Goal: Task Accomplishment & Management: Use online tool/utility

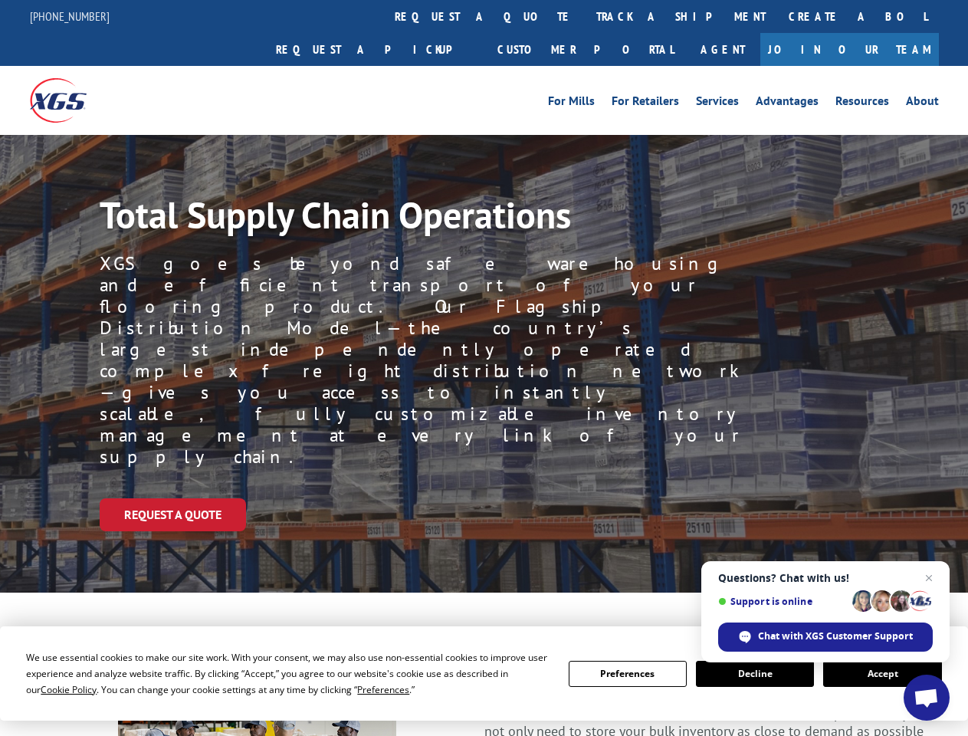
click at [484, 498] on div "Request a Quote" at bounding box center [534, 514] width 868 height 33
click at [54, 689] on span "Cookie Policy" at bounding box center [69, 689] width 56 height 13
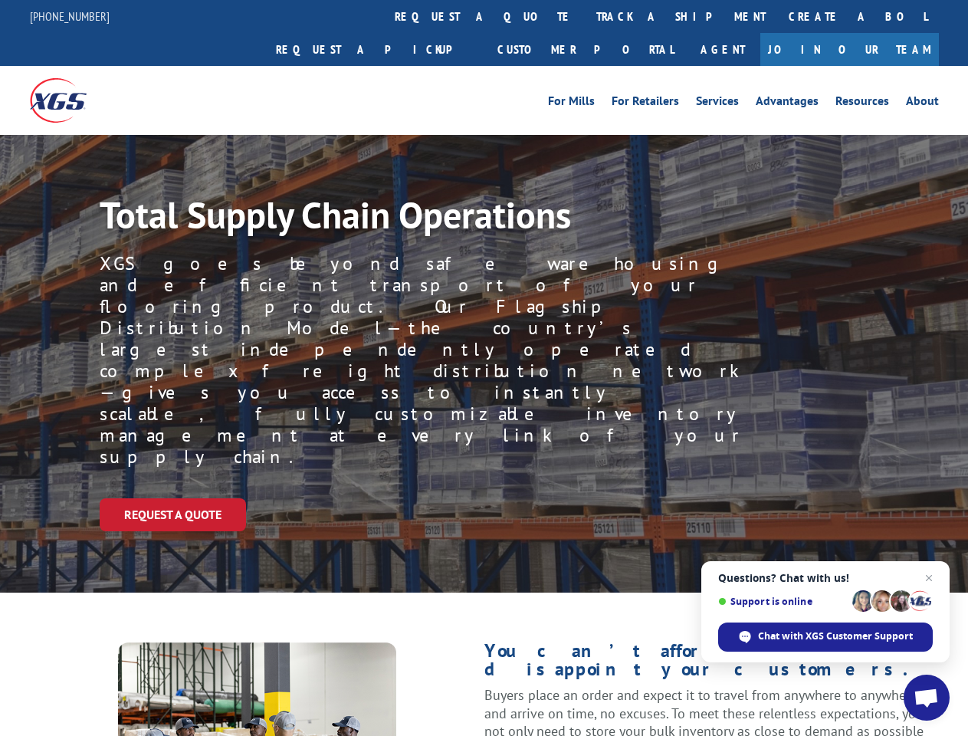
click at [484, 498] on div "Request a Quote" at bounding box center [534, 514] width 868 height 33
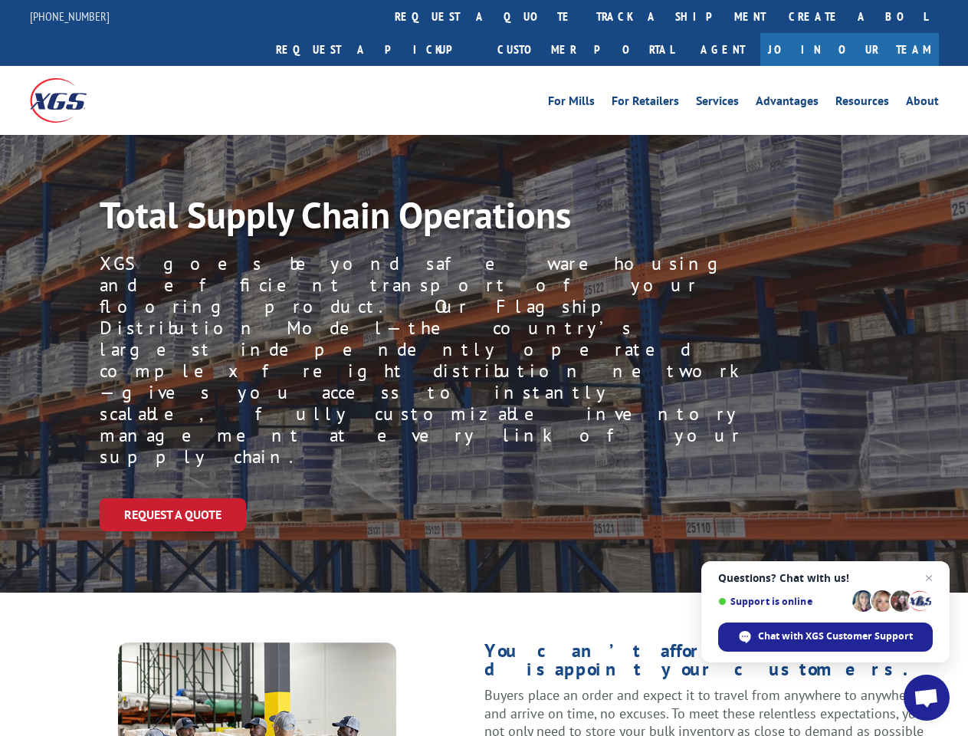
click at [585, 16] on link "track a shipment" at bounding box center [681, 16] width 192 height 33
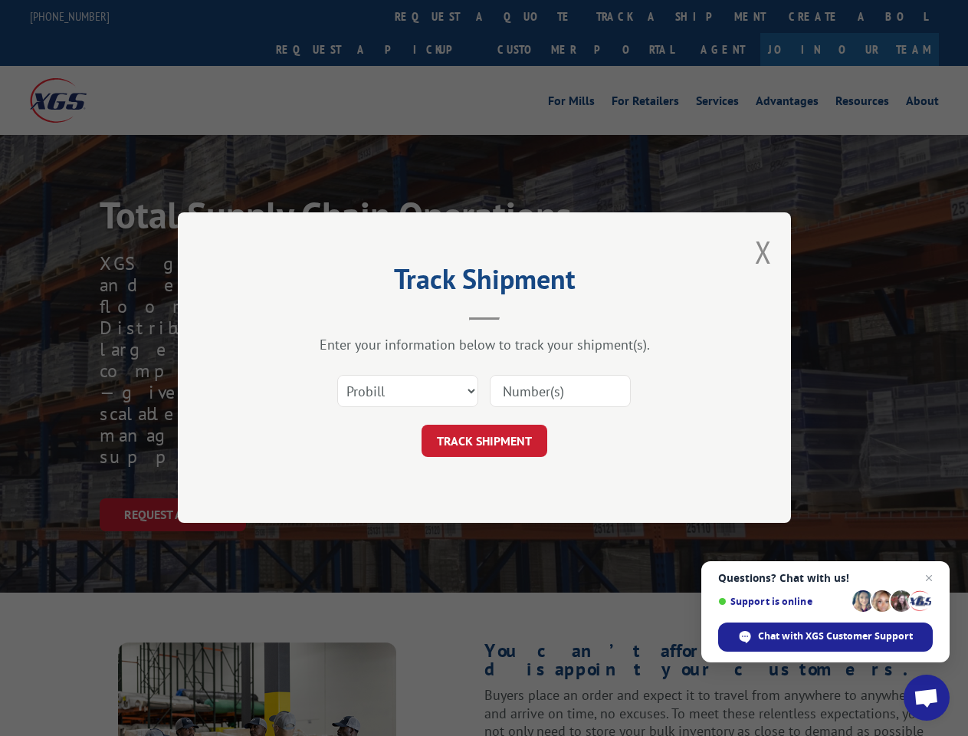
click at [535, 16] on div "Track Shipment Enter your information below to track your shipment(s). Select c…" at bounding box center [484, 368] width 968 height 736
click at [631, 16] on div "Track Shipment Enter your information below to track your shipment(s). Select c…" at bounding box center [484, 368] width 968 height 736
